Goal: Find specific page/section: Find specific page/section

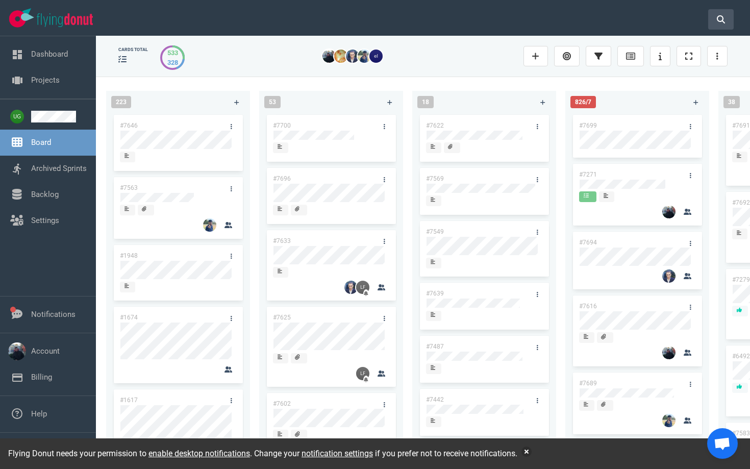
scroll to position [0, 293]
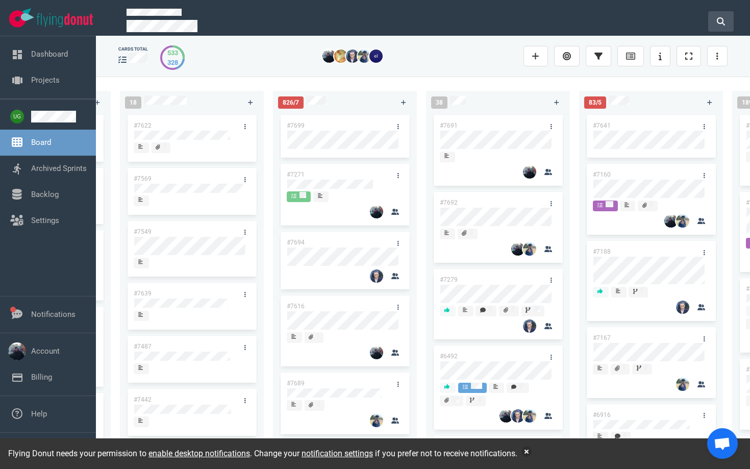
click at [720, 19] on icon at bounding box center [721, 21] width 8 height 8
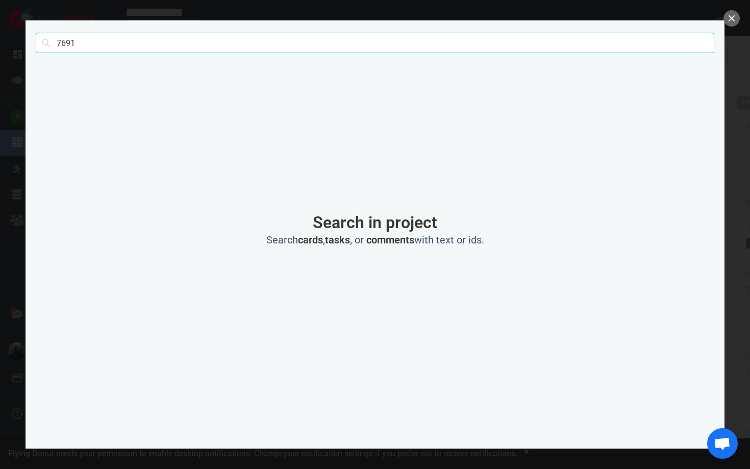
click at [105, 40] on input "7691" at bounding box center [375, 43] width 679 height 20
type input "forget password"
click button "Search" at bounding box center [0, 0] width 0 height 0
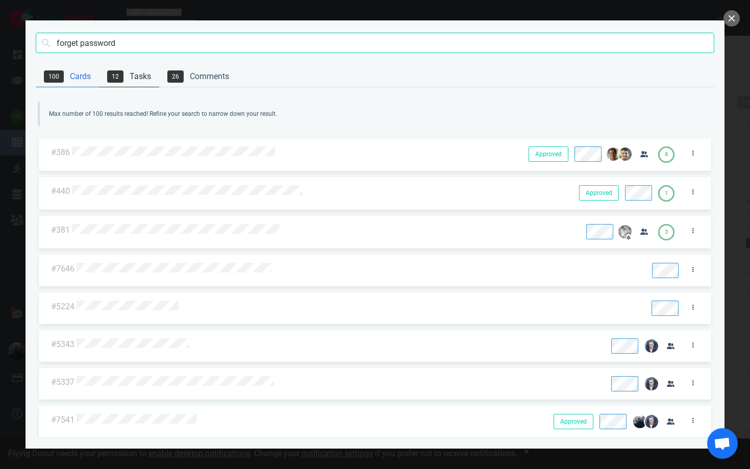
click at [128, 80] on link "12 Tasks" at bounding box center [129, 76] width 60 height 21
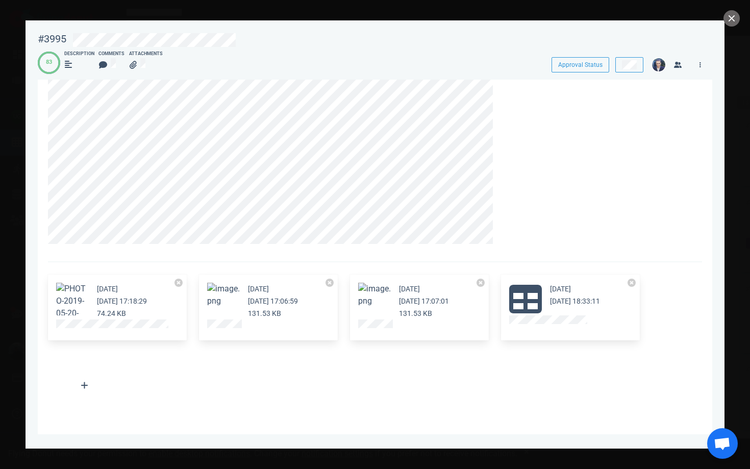
scroll to position [557, 0]
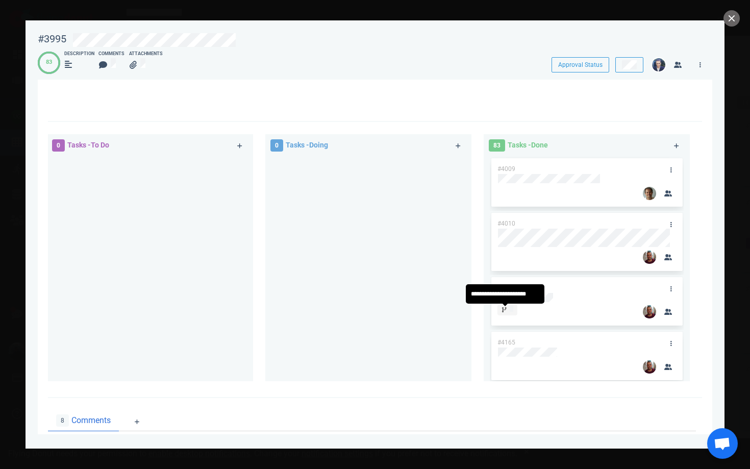
click at [512, 315] on span at bounding box center [508, 310] width 20 height 11
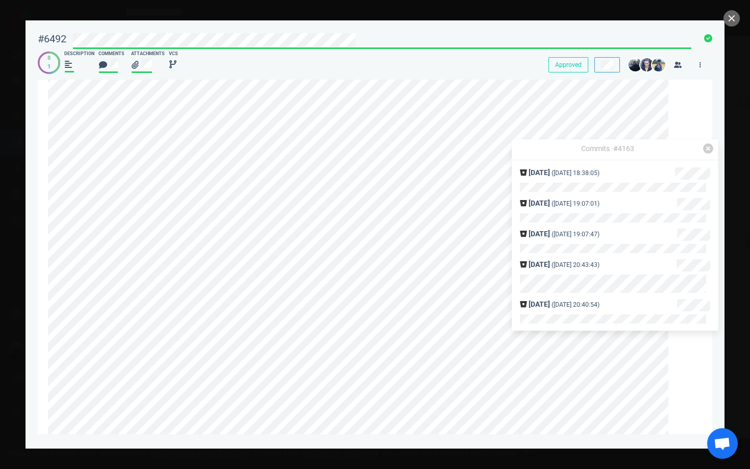
scroll to position [4190, 0]
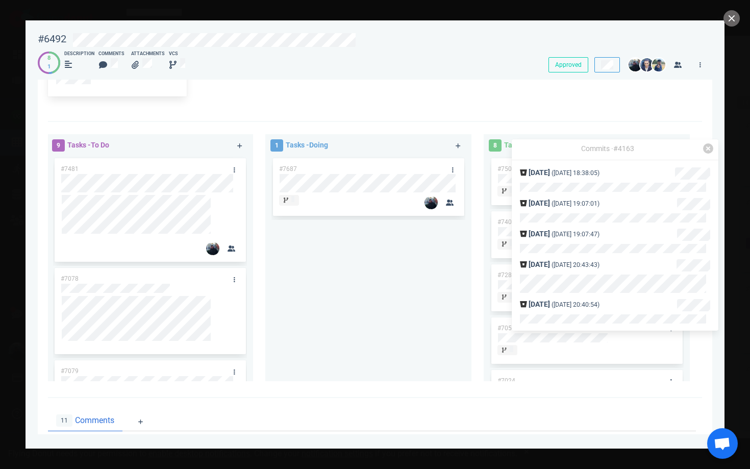
click at [468, 321] on div "#7687" at bounding box center [368, 268] width 206 height 225
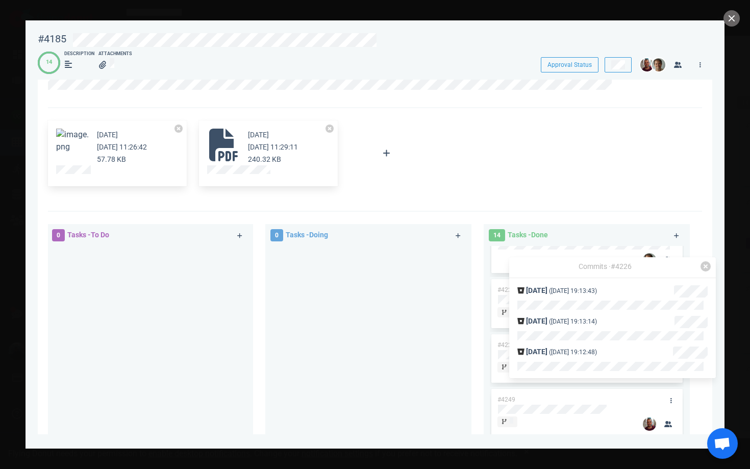
scroll to position [216, 0]
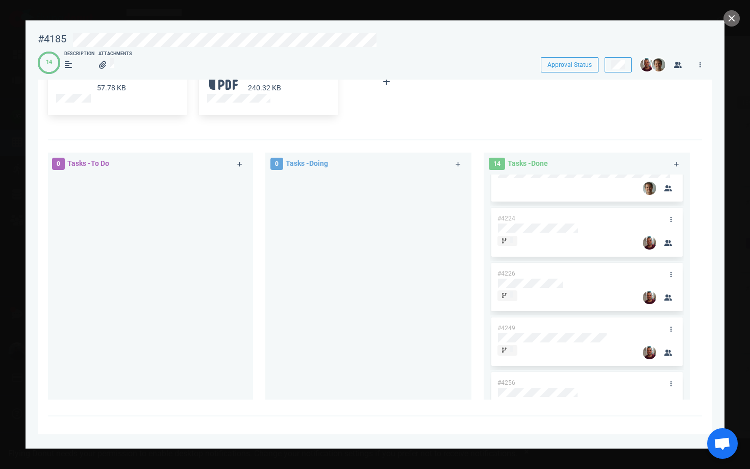
click at [476, 296] on div "0 Tasks - Doing" at bounding box center [374, 278] width 218 height 263
click at [508, 355] on div at bounding box center [507, 350] width 11 height 9
